Goal: Task Accomplishment & Management: Use online tool/utility

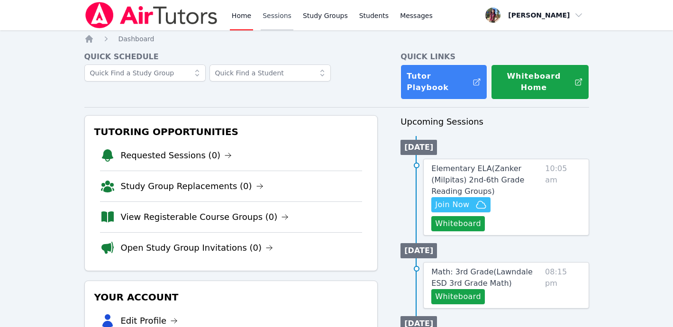
click at [283, 18] on link "Sessions" at bounding box center [277, 15] width 33 height 30
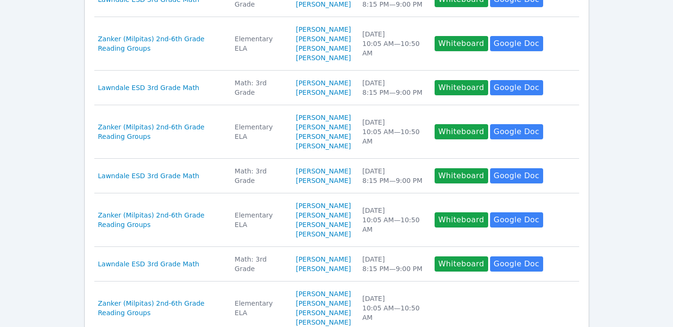
scroll to position [503, 0]
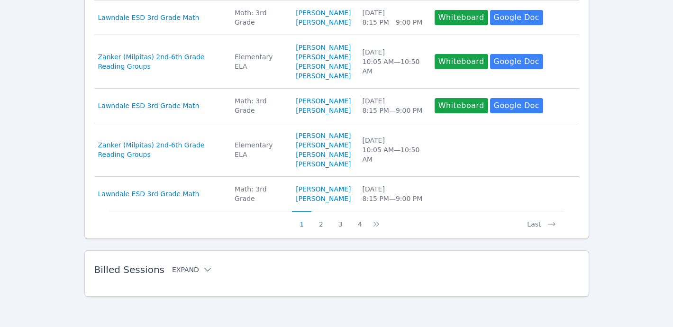
click at [203, 270] on icon at bounding box center [207, 269] width 9 height 9
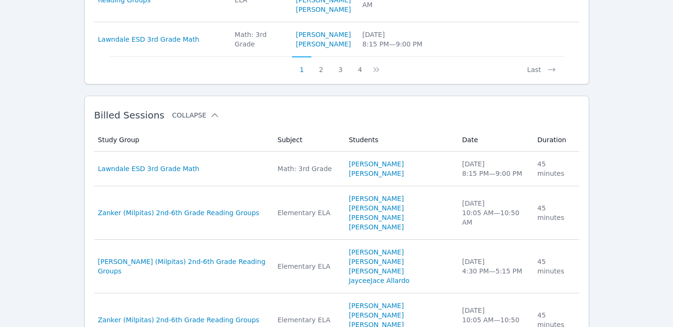
scroll to position [612, 0]
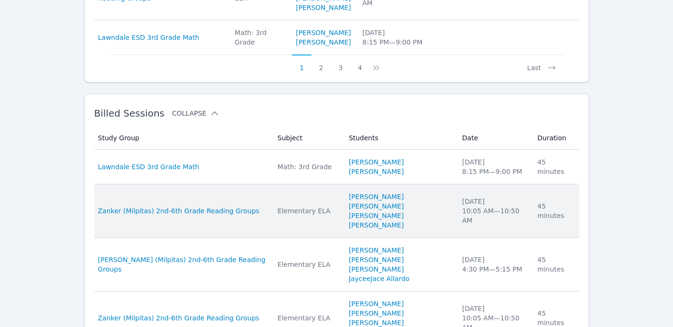
click at [423, 220] on li "Minh Doan" at bounding box center [400, 215] width 102 height 9
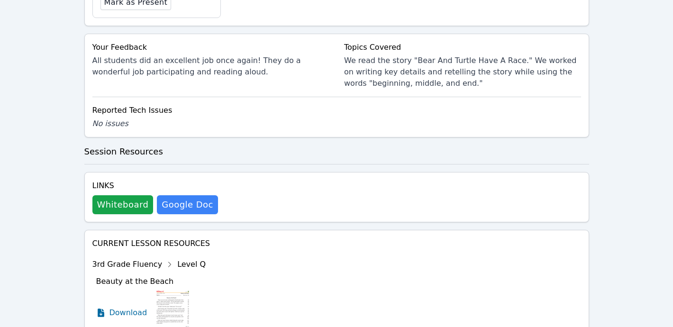
scroll to position [436, 0]
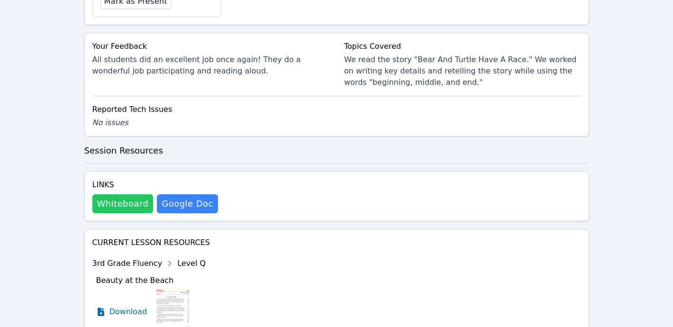
click at [131, 198] on button "Whiteboard" at bounding box center [122, 203] width 61 height 19
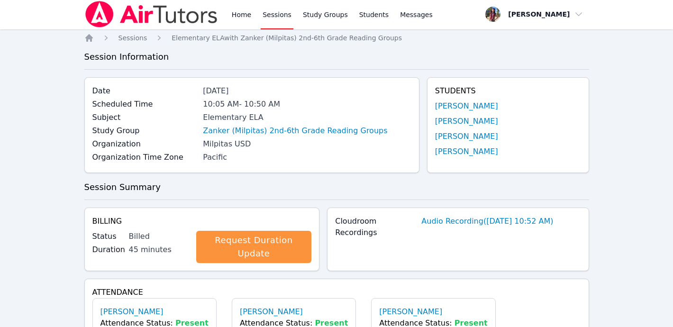
scroll to position [0, 0]
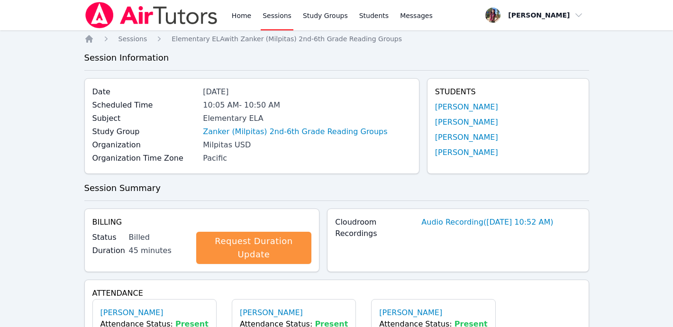
click at [109, 21] on img at bounding box center [151, 15] width 134 height 27
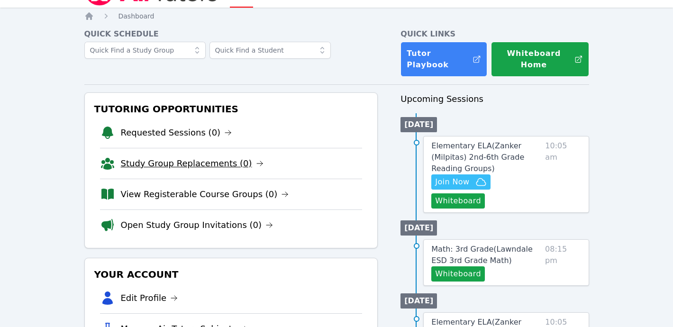
scroll to position [31, 0]
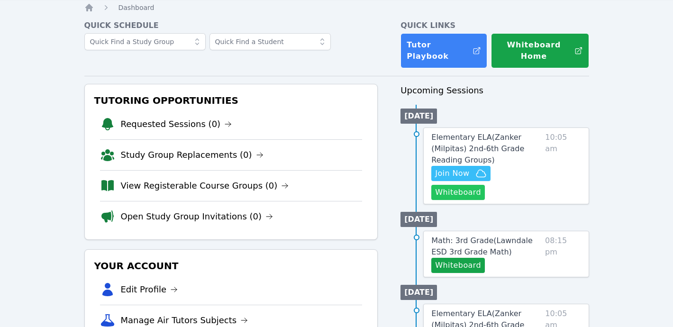
click at [464, 190] on button "Whiteboard" at bounding box center [458, 192] width 54 height 15
click at [507, 133] on span "Elementary ELA ( Zanker (Milpitas) 2nd-6th Grade Reading Groups )" at bounding box center [477, 149] width 93 height 32
